Goal: Transaction & Acquisition: Purchase product/service

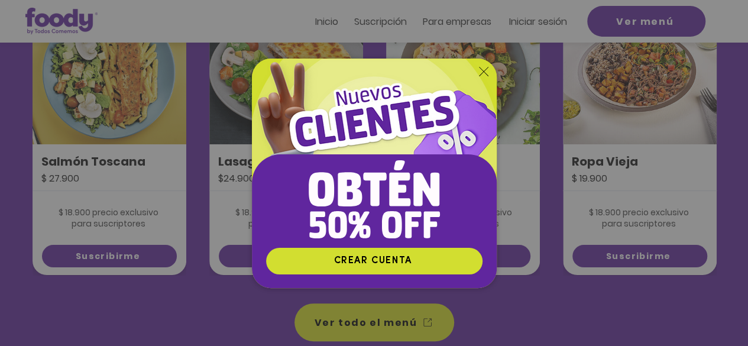
click at [486, 63] on img "Nuevos suscriptores 50% off" at bounding box center [374, 153] width 245 height 189
click at [479, 77] on img "Nuevos suscriptores 50% off" at bounding box center [374, 153] width 245 height 189
click at [479, 69] on icon "Volver al sitio" at bounding box center [483, 71] width 9 height 9
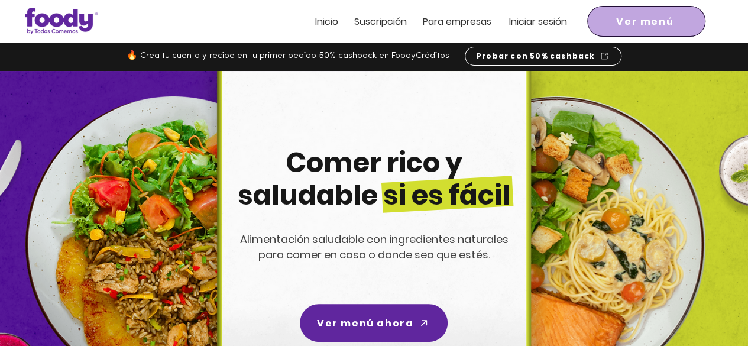
click at [622, 25] on span "Ver menú" at bounding box center [644, 21] width 57 height 15
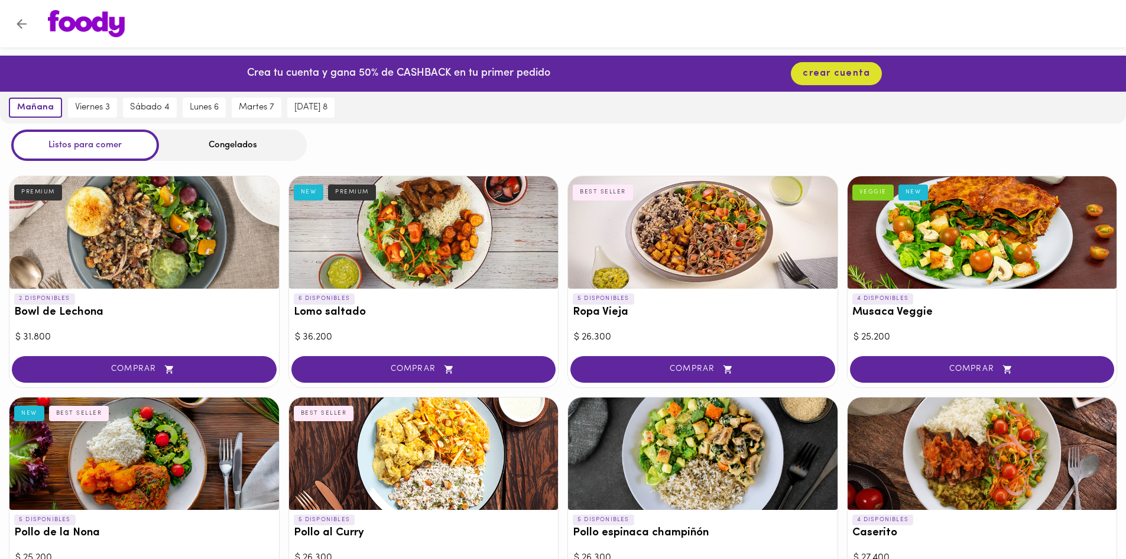
click at [85, 18] on img at bounding box center [86, 23] width 77 height 27
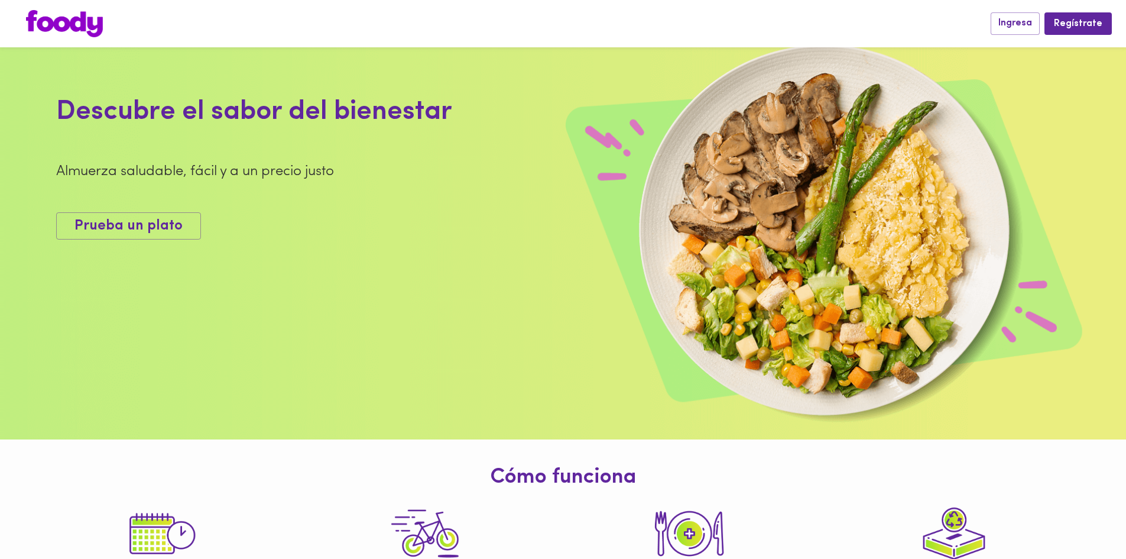
scroll to position [59, 0]
